Goal: Information Seeking & Learning: Learn about a topic

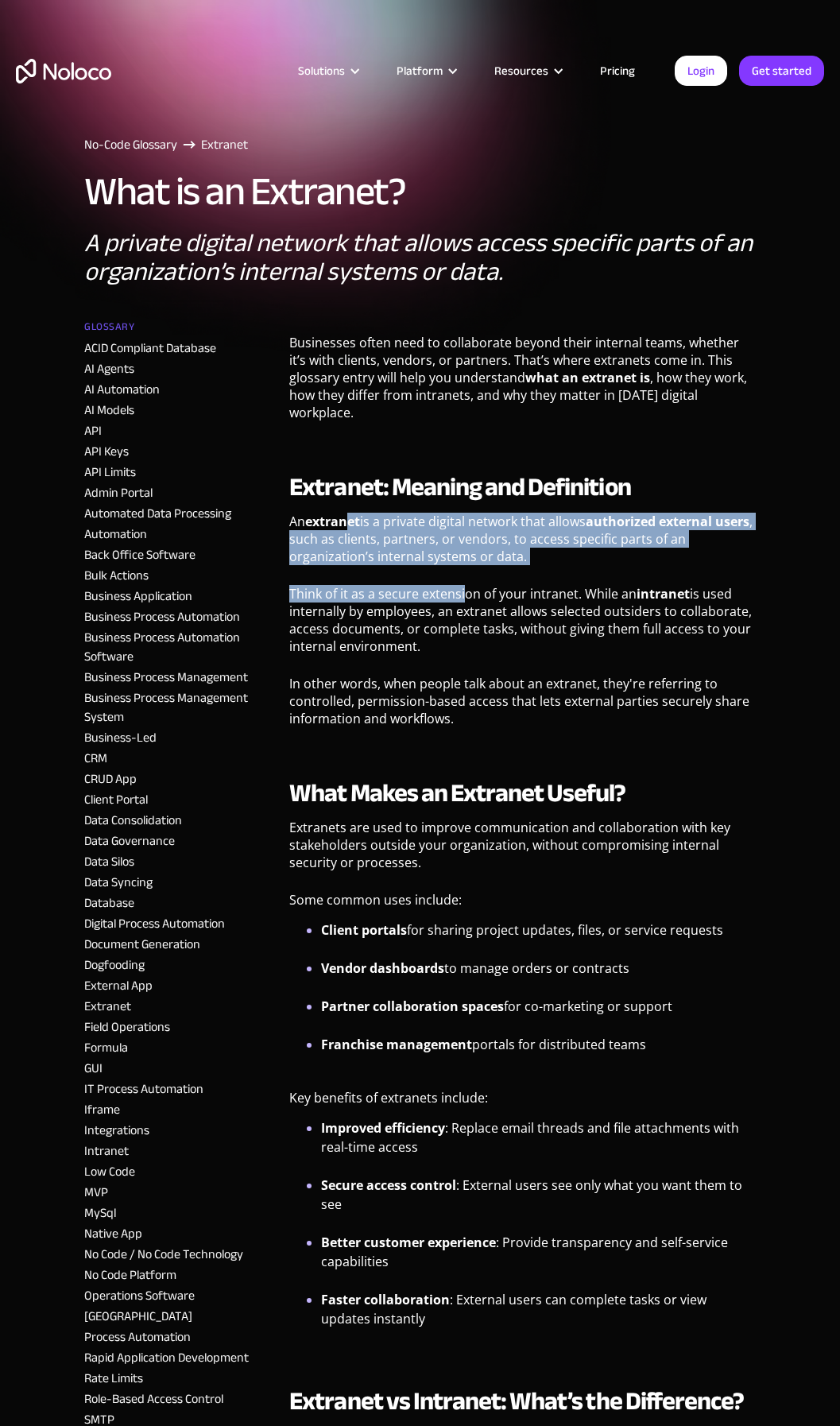
drag, startPoint x: 355, startPoint y: 518, endPoint x: 470, endPoint y: 606, distance: 144.8
click at [470, 606] on div "Businesses often need to collaborate beyond their internal teams, whether it’s …" at bounding box center [523, 1254] width 467 height 1856
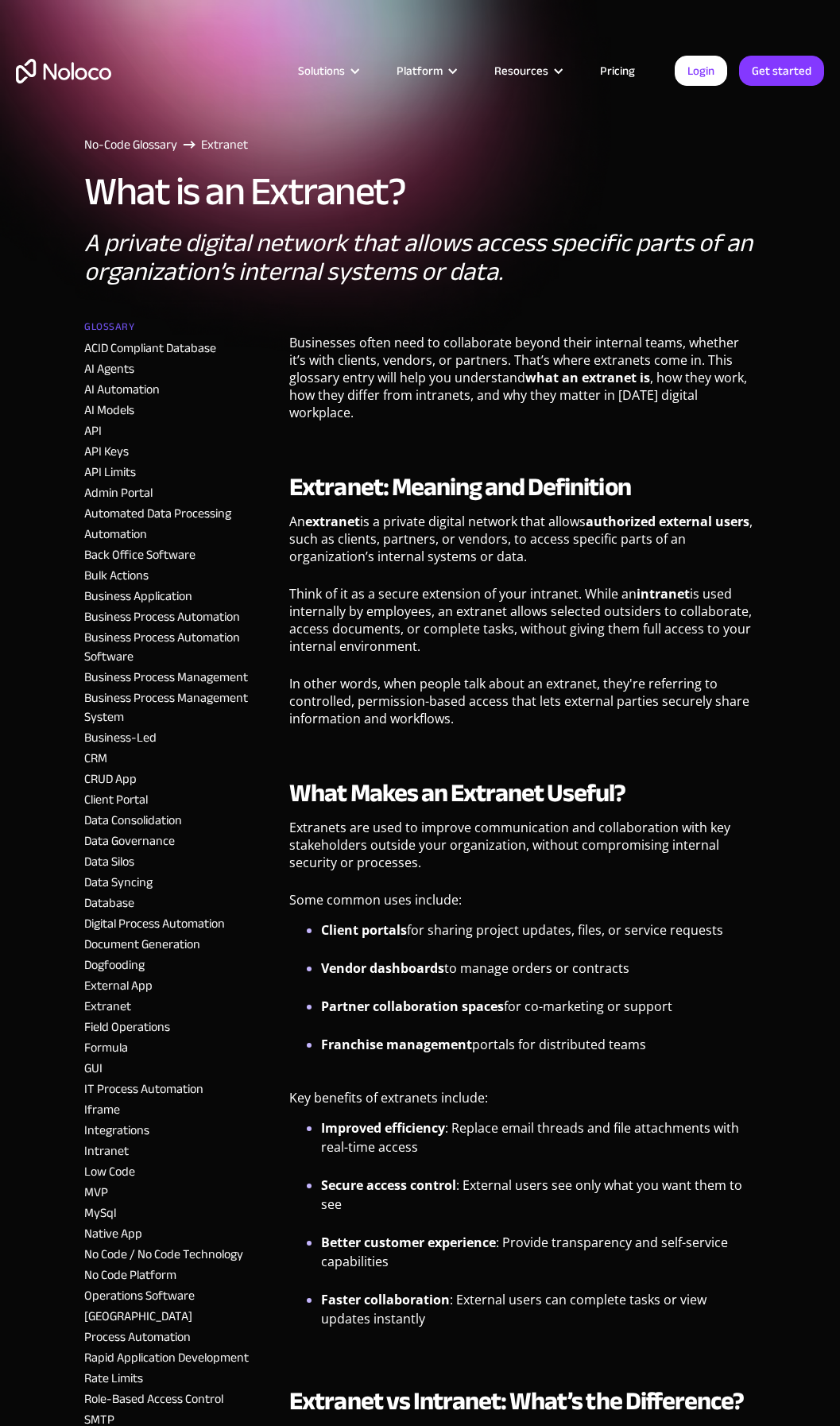
drag, startPoint x: 470, startPoint y: 606, endPoint x: 500, endPoint y: 637, distance: 43.1
click at [496, 636] on p "Think of it as a secure extension of your intranet. While an intranet is used i…" at bounding box center [523, 626] width 467 height 82
drag, startPoint x: 521, startPoint y: 642, endPoint x: 314, endPoint y: 585, distance: 214.7
click at [314, 585] on div "Businesses often need to collaborate beyond their internal teams, whether it’s …" at bounding box center [523, 1254] width 467 height 1856
drag, startPoint x: 314, startPoint y: 585, endPoint x: 380, endPoint y: 609, distance: 70.2
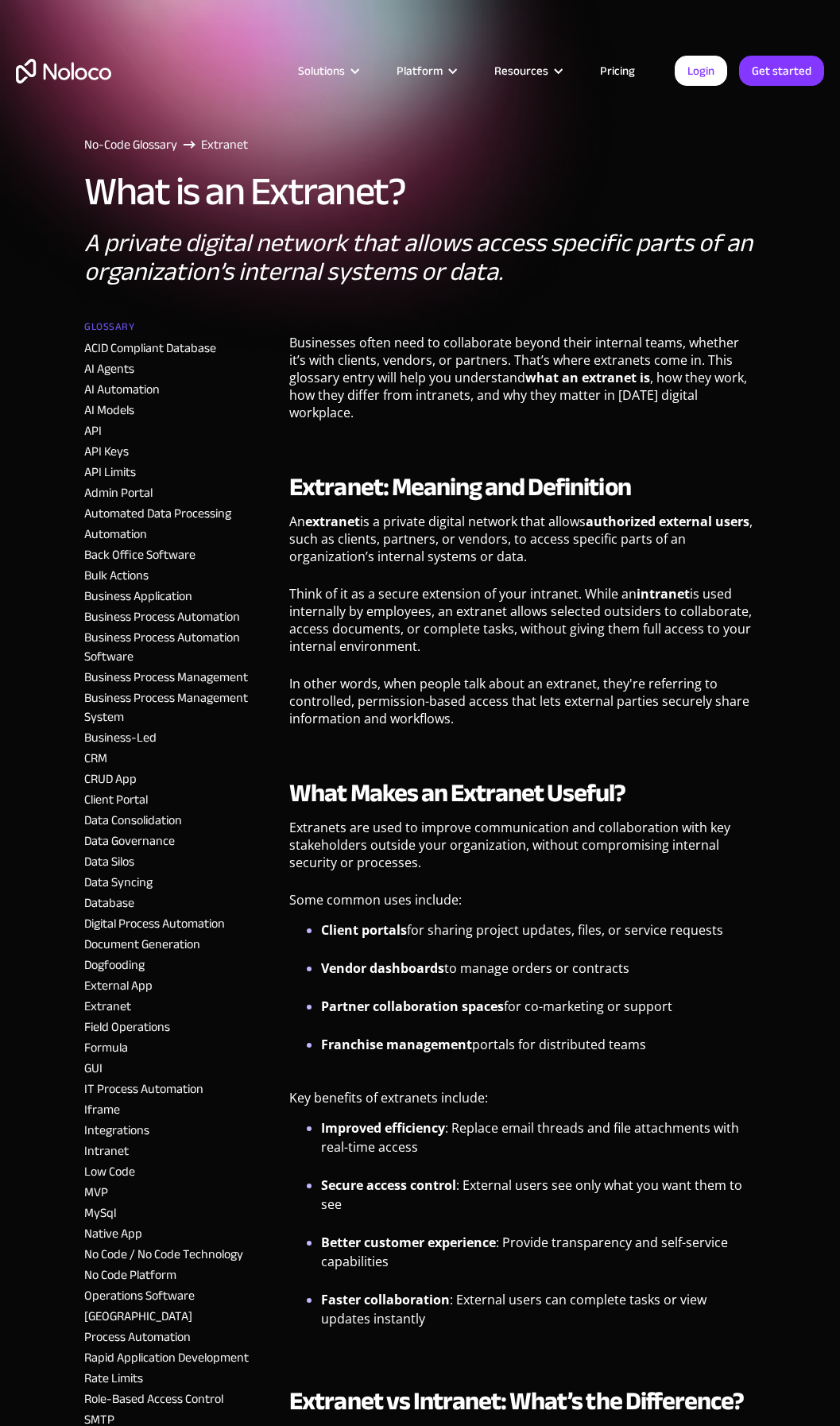
click at [380, 609] on p "Think of it as a secure extension of your intranet. While an intranet is used i…" at bounding box center [523, 626] width 467 height 82
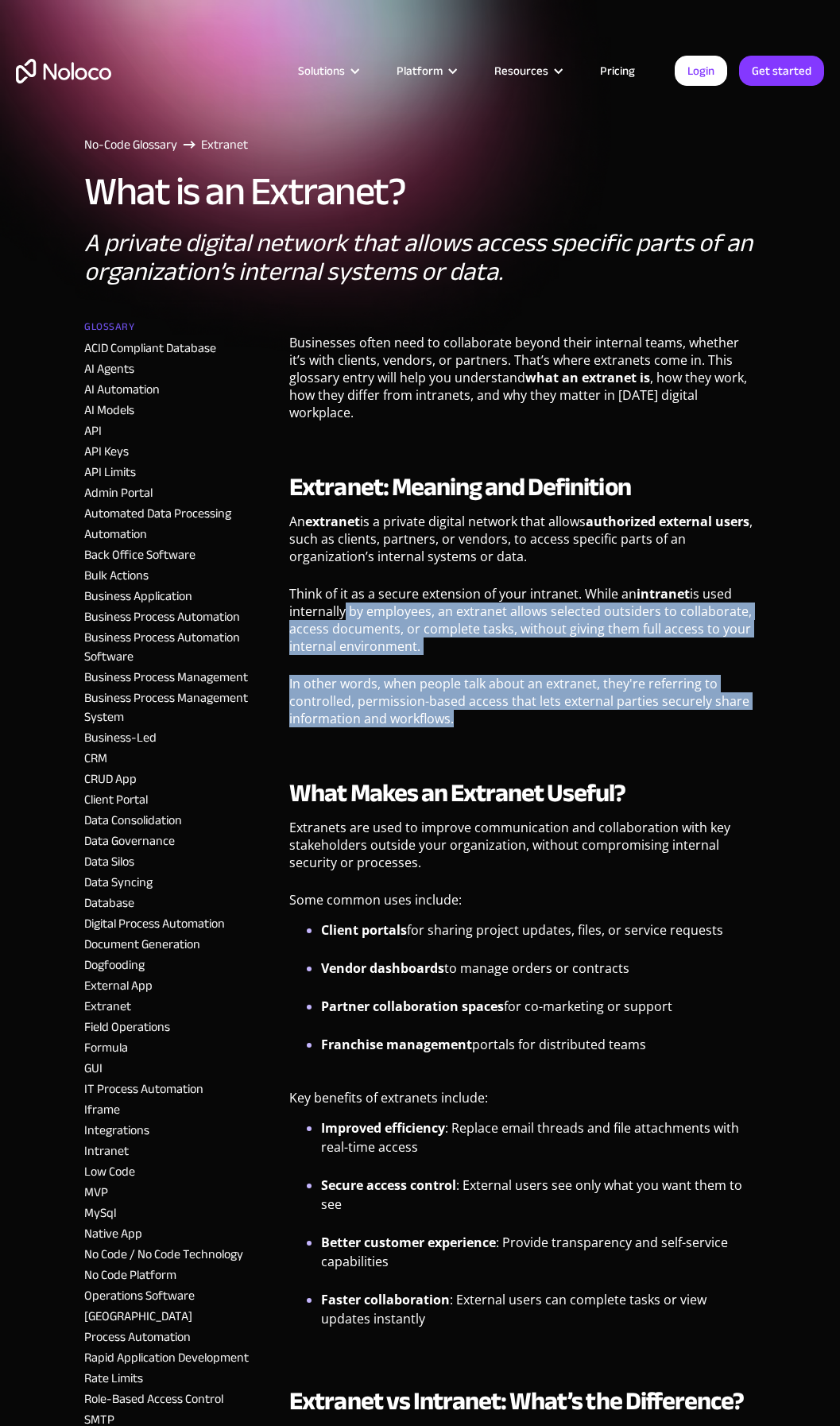
drag, startPoint x: 338, startPoint y: 607, endPoint x: 496, endPoint y: 732, distance: 201.5
click at [496, 732] on div "Businesses often need to collaborate beyond their internal teams, whether it’s …" at bounding box center [523, 1254] width 467 height 1856
drag, startPoint x: 496, startPoint y: 732, endPoint x: 485, endPoint y: 732, distance: 11.0
click at [485, 732] on p "In other words, when people talk about an extranet, they're referring to contro…" at bounding box center [523, 707] width 467 height 64
click at [515, 720] on p "In other words, when people talk about an extranet, they're referring to contro…" at bounding box center [523, 707] width 467 height 64
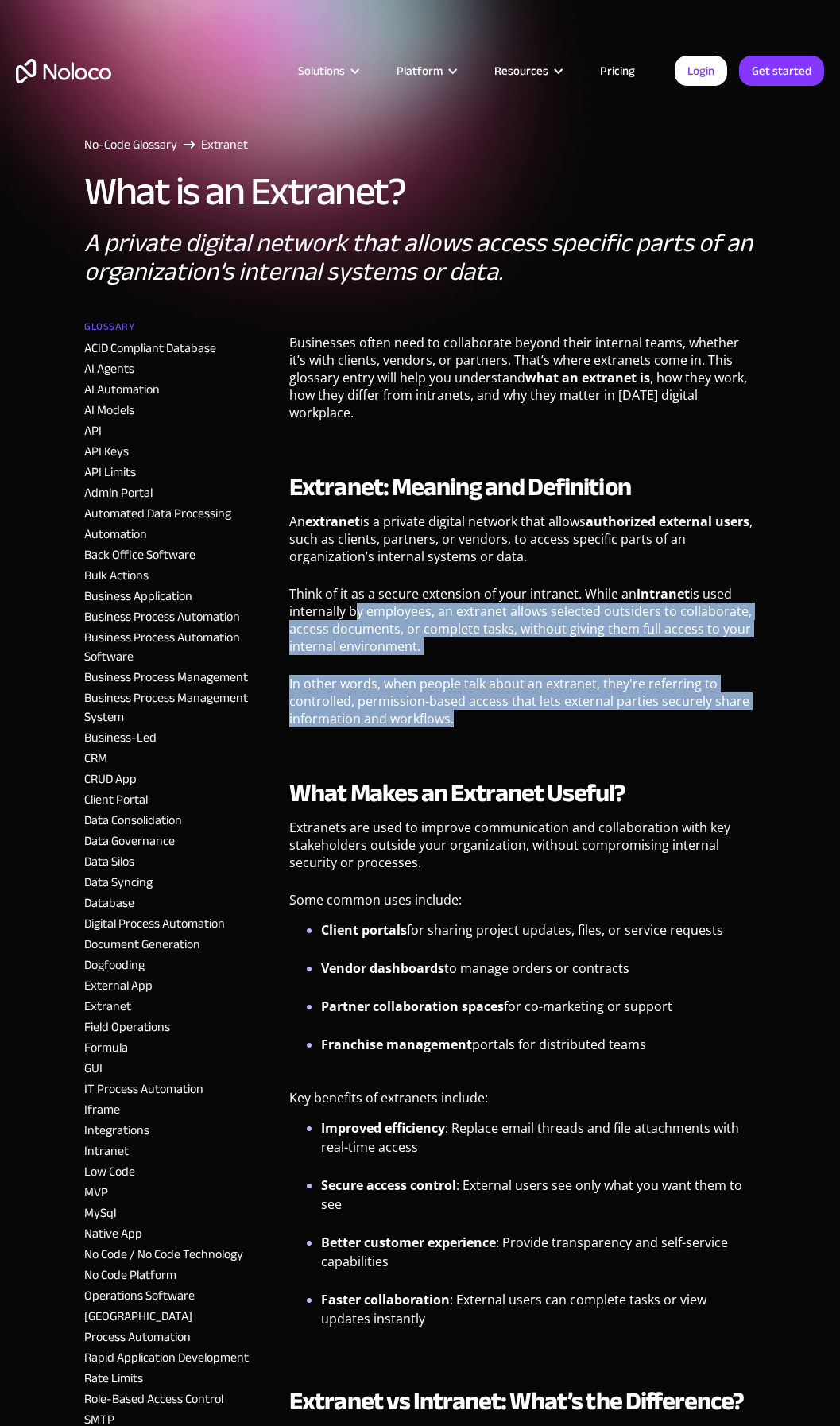
drag, startPoint x: 473, startPoint y: 715, endPoint x: 351, endPoint y: 619, distance: 155.2
click at [351, 619] on div "Businesses often need to collaborate beyond their internal teams, whether it’s …" at bounding box center [523, 1254] width 467 height 1856
